Goal: Information Seeking & Learning: Learn about a topic

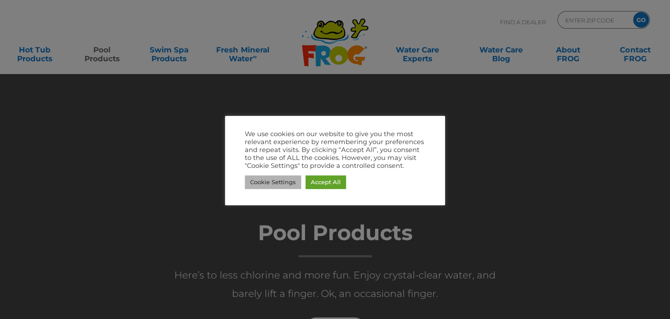
click at [257, 181] on link "Cookie Settings" at bounding box center [273, 182] width 56 height 14
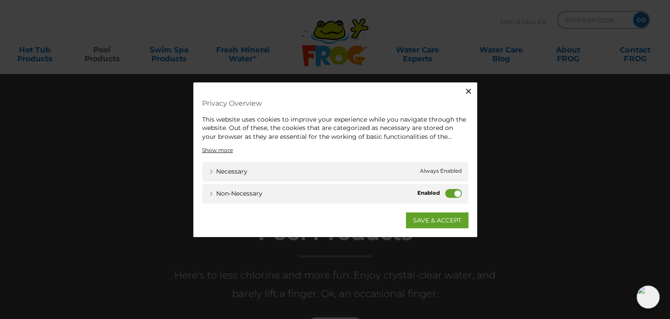
click at [447, 192] on label "Non-necessary" at bounding box center [453, 193] width 17 height 9
click at [0, 0] on input "Non-necessary" at bounding box center [0, 0] width 0 height 0
click at [434, 222] on link "SAVE & ACCEPT" at bounding box center [437, 220] width 63 height 16
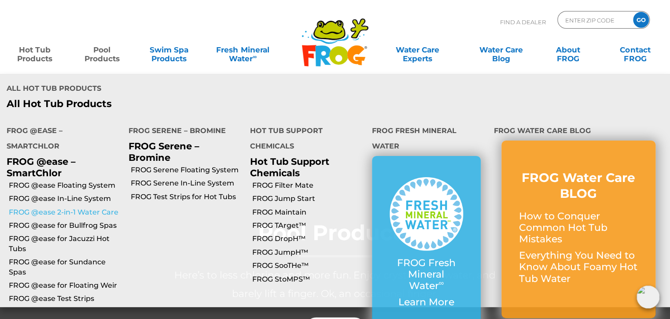
click at [109, 207] on link "FROG @ease 2-in-1 Water Care" at bounding box center [65, 212] width 113 height 10
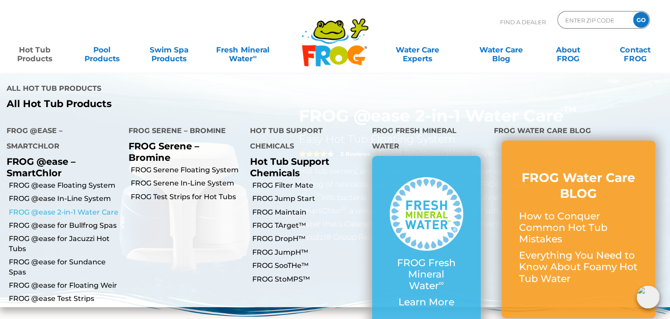
click at [94, 207] on link "FROG @ease 2-in-1 Water Care" at bounding box center [65, 212] width 113 height 10
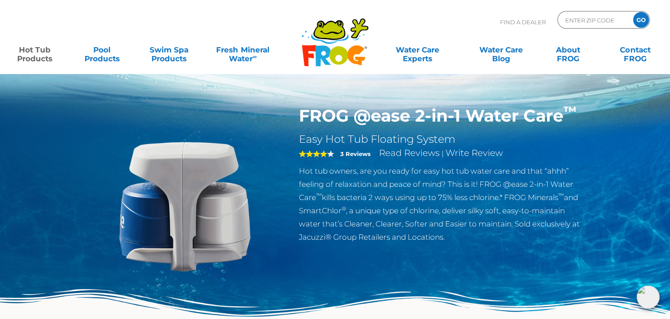
click at [33, 52] on link "Hot Tub Products" at bounding box center [35, 50] width 52 height 18
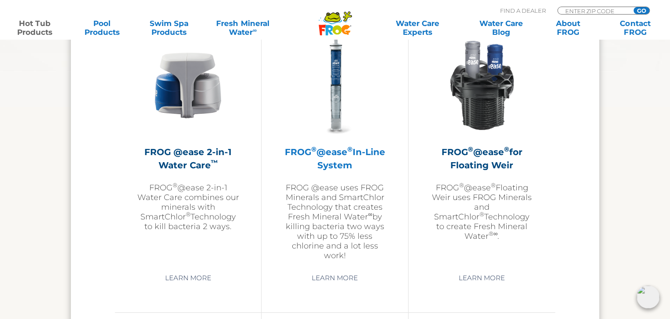
scroll to position [1256, 0]
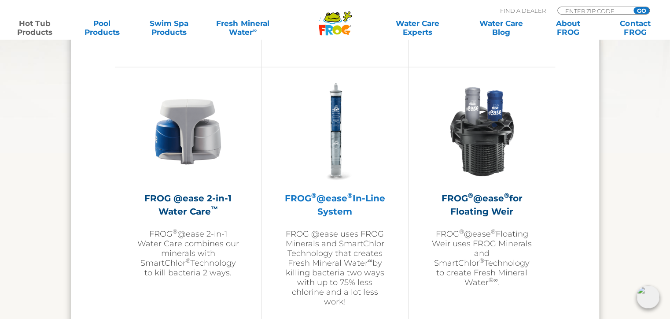
click at [337, 126] on img at bounding box center [335, 132] width 102 height 102
